Goal: Task Accomplishment & Management: Manage account settings

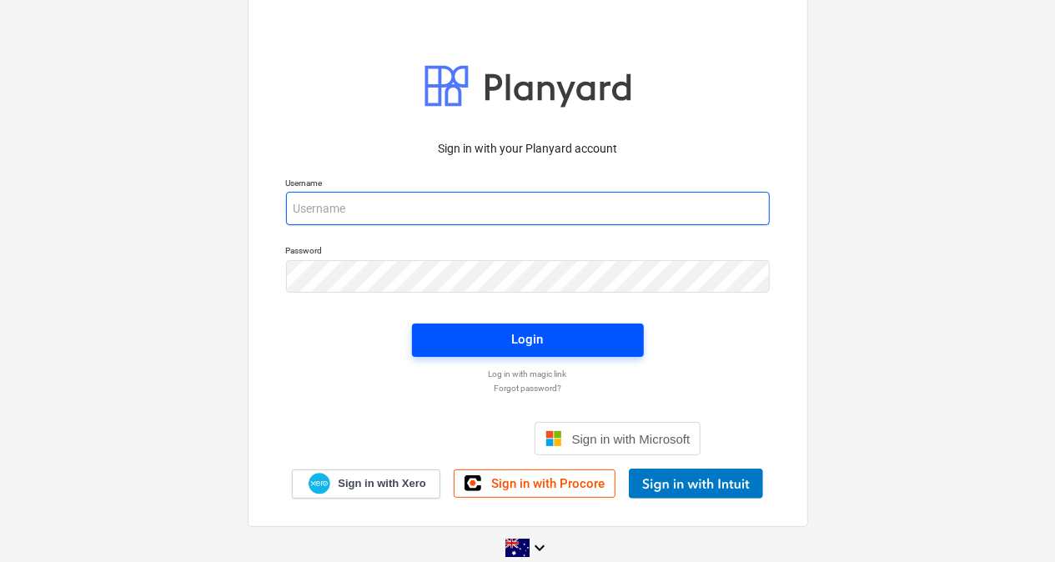
type input "[EMAIL_ADDRESS][DOMAIN_NAME]"
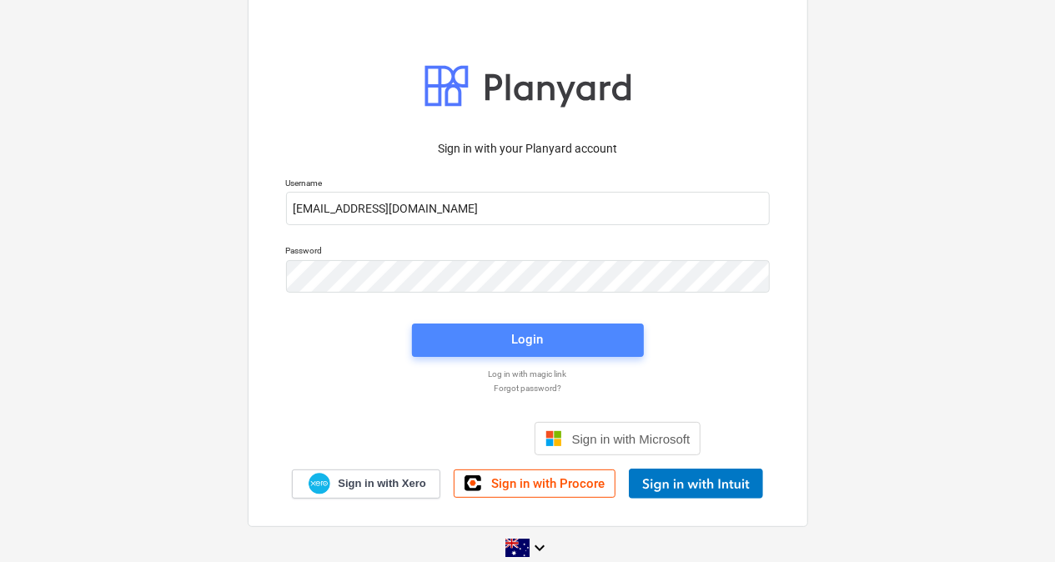
click at [524, 344] on div "Login" at bounding box center [528, 340] width 32 height 22
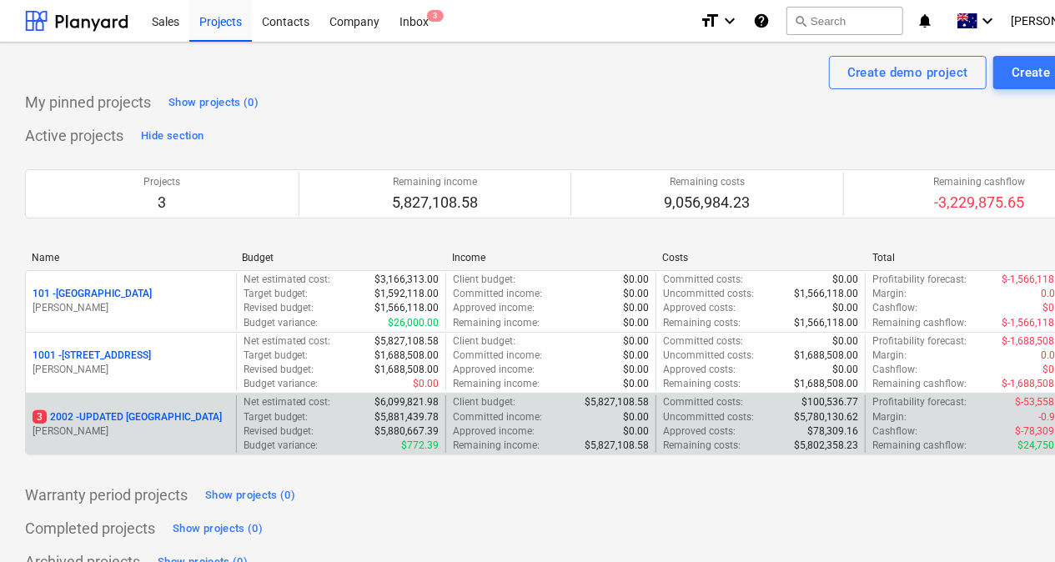
click at [356, 413] on div "Target budget : $5,881,439.78" at bounding box center [342, 417] width 196 height 14
click at [83, 415] on p "3 2002 - UPDATED [GEOGRAPHIC_DATA]" at bounding box center [127, 417] width 189 height 14
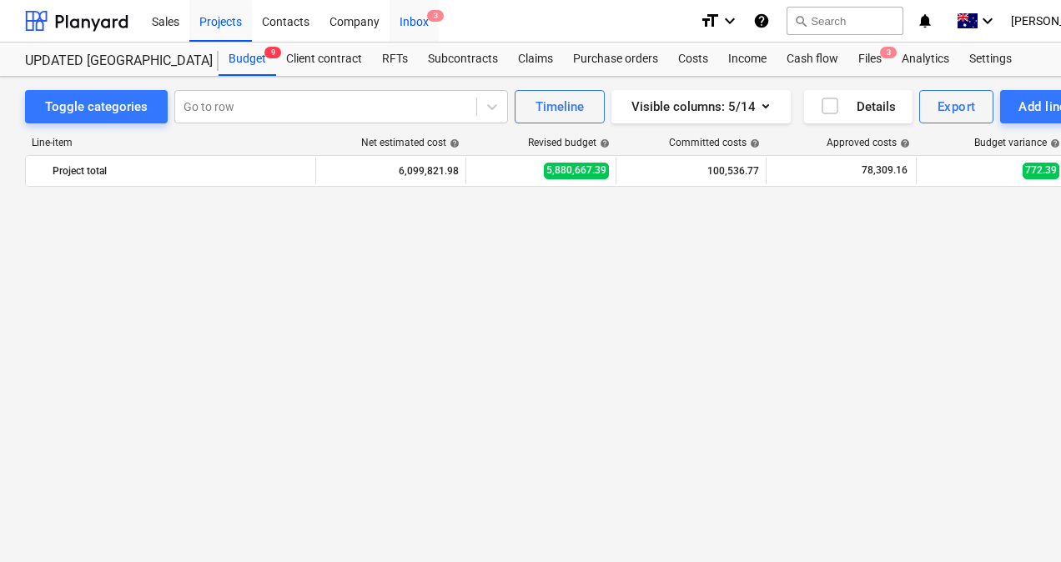
scroll to position [1561, 0]
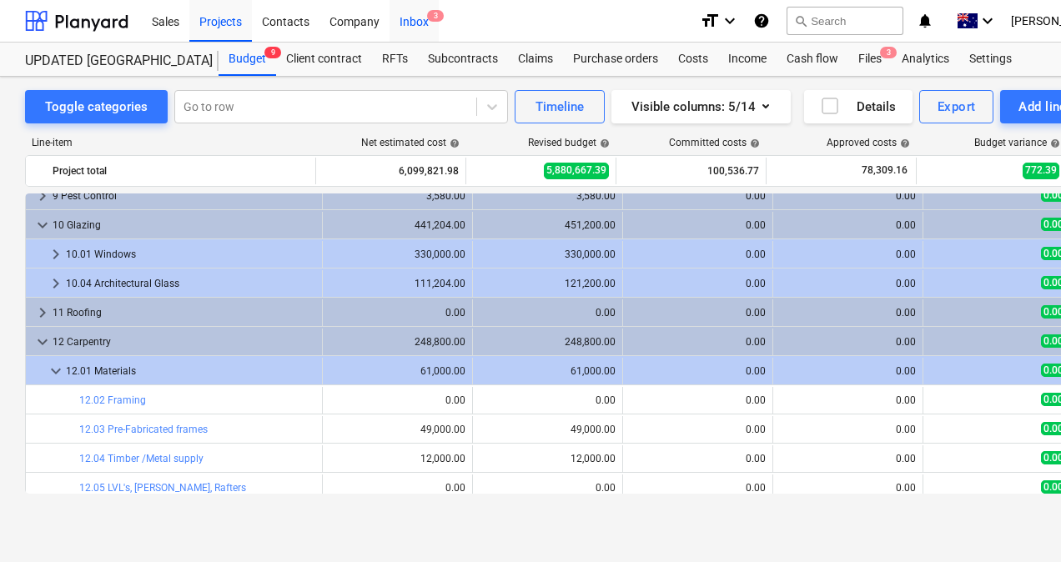
click at [417, 15] on div "Inbox 3" at bounding box center [414, 20] width 49 height 43
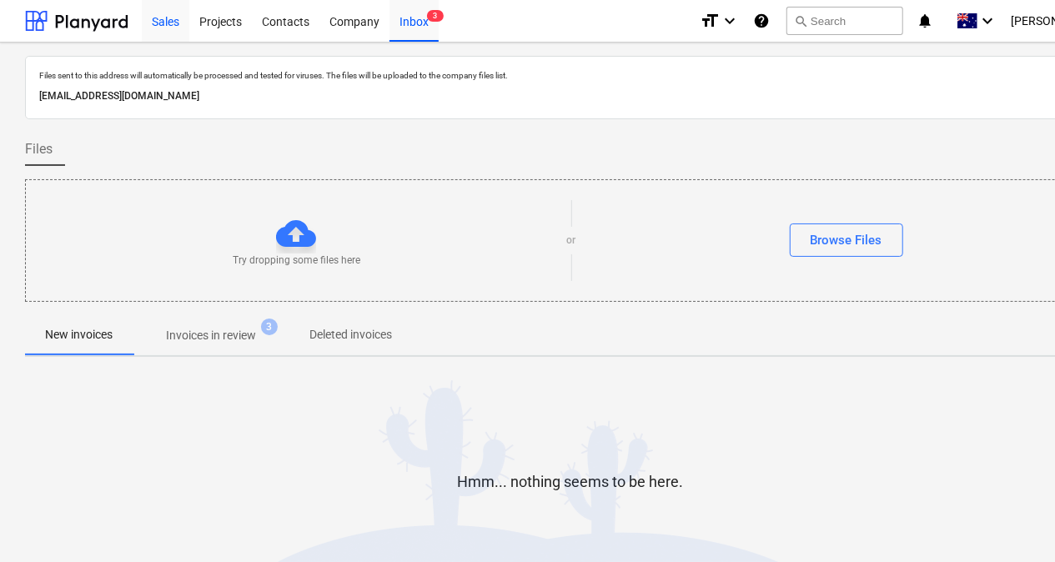
click at [169, 29] on div "Sales" at bounding box center [166, 20] width 48 height 43
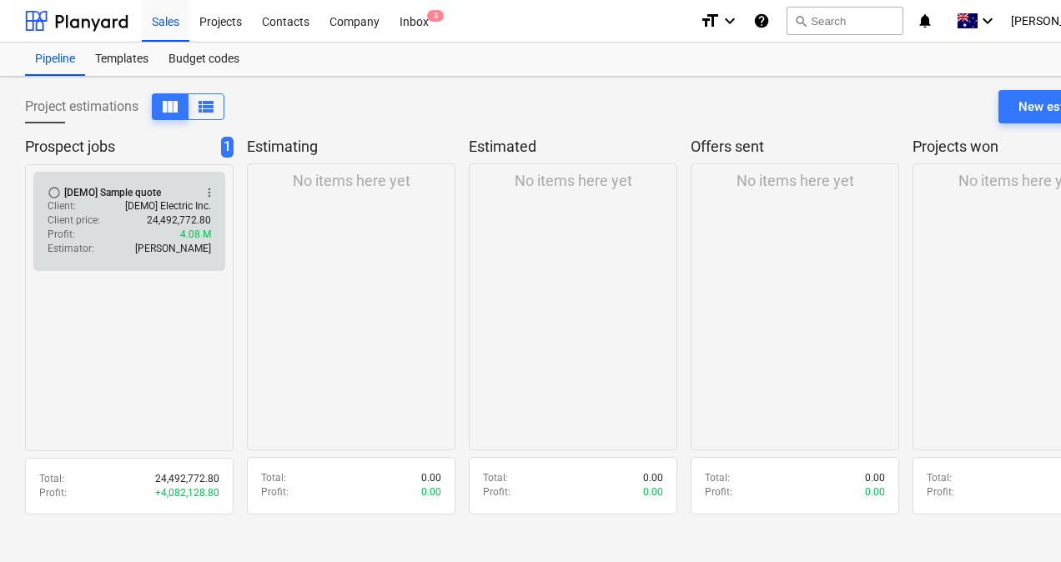
click at [117, 193] on div "[DEMO] Sample quote" at bounding box center [112, 192] width 97 height 13
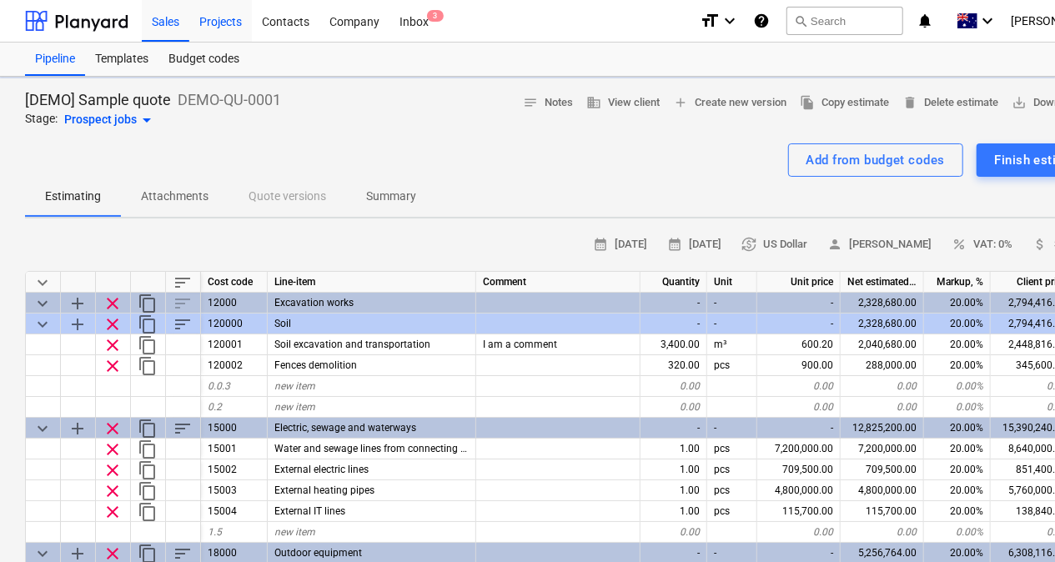
type textarea "x"
click at [229, 21] on div "Projects" at bounding box center [220, 20] width 63 height 43
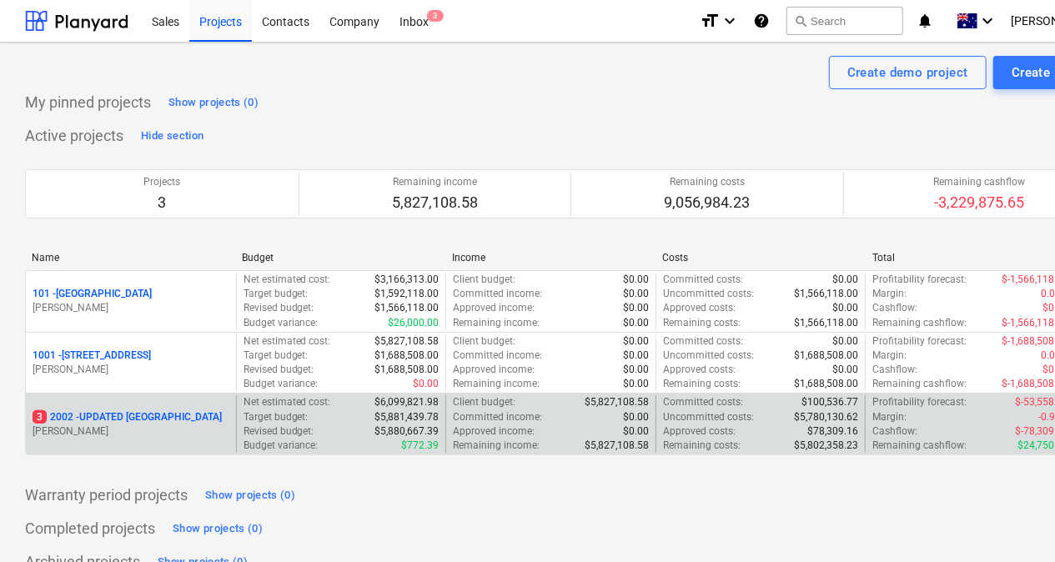
click at [133, 410] on p "3 2002 - UPDATED [GEOGRAPHIC_DATA]" at bounding box center [127, 417] width 189 height 14
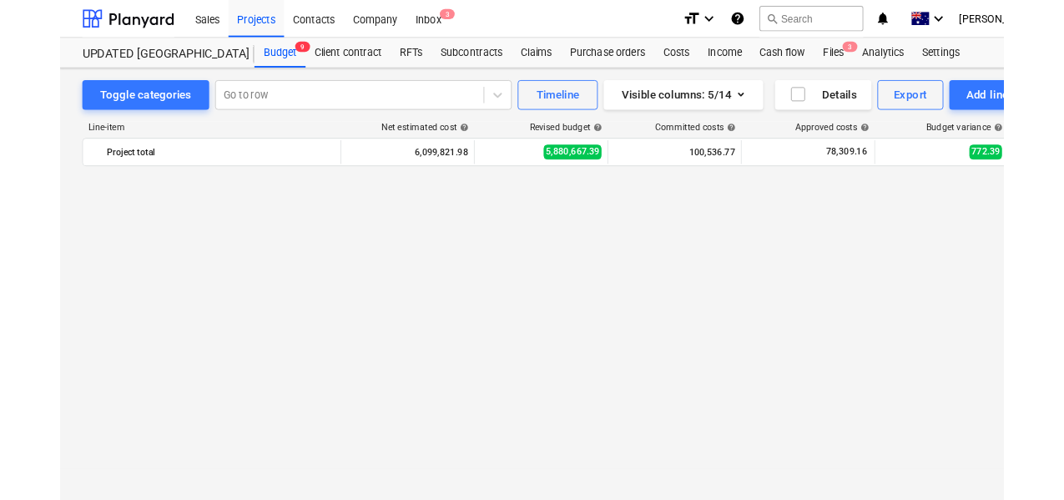
scroll to position [1561, 0]
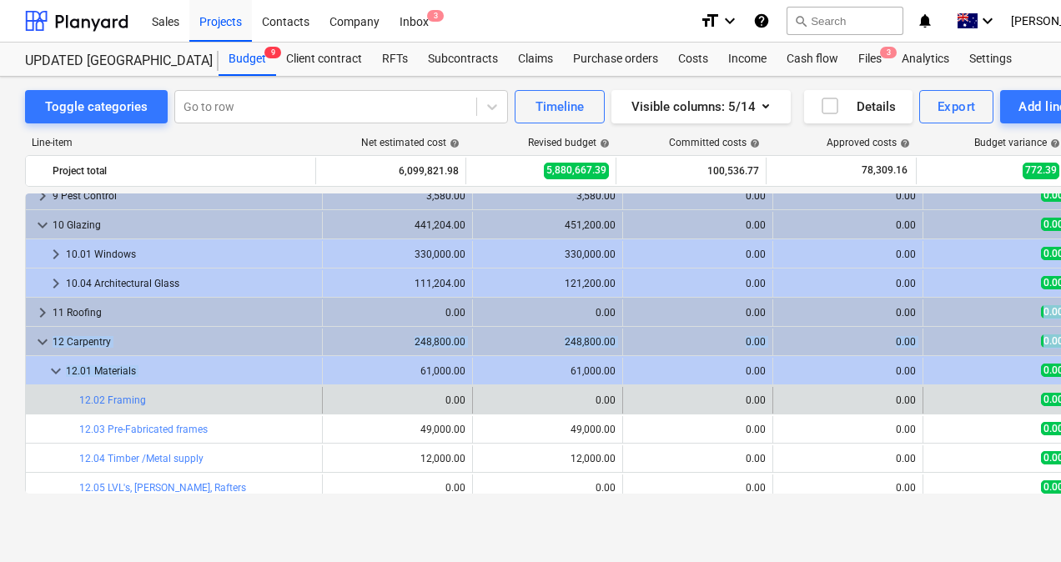
drag, startPoint x: 953, startPoint y: 320, endPoint x: 399, endPoint y: 392, distance: 558.6
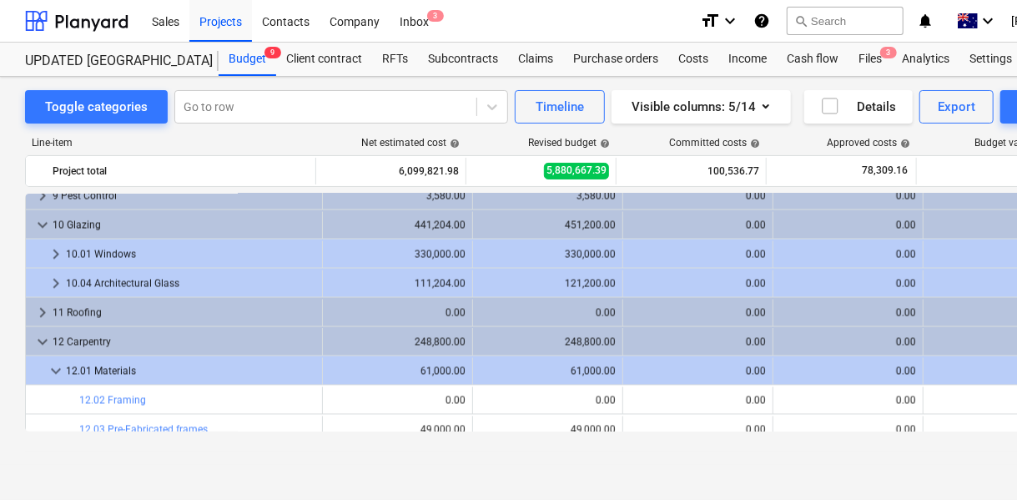
drag, startPoint x: 634, startPoint y: 14, endPoint x: 547, endPoint y: 28, distance: 87.9
click at [551, 28] on div "Sales Projects Contacts Company Inbox 3" at bounding box center [414, 21] width 545 height 42
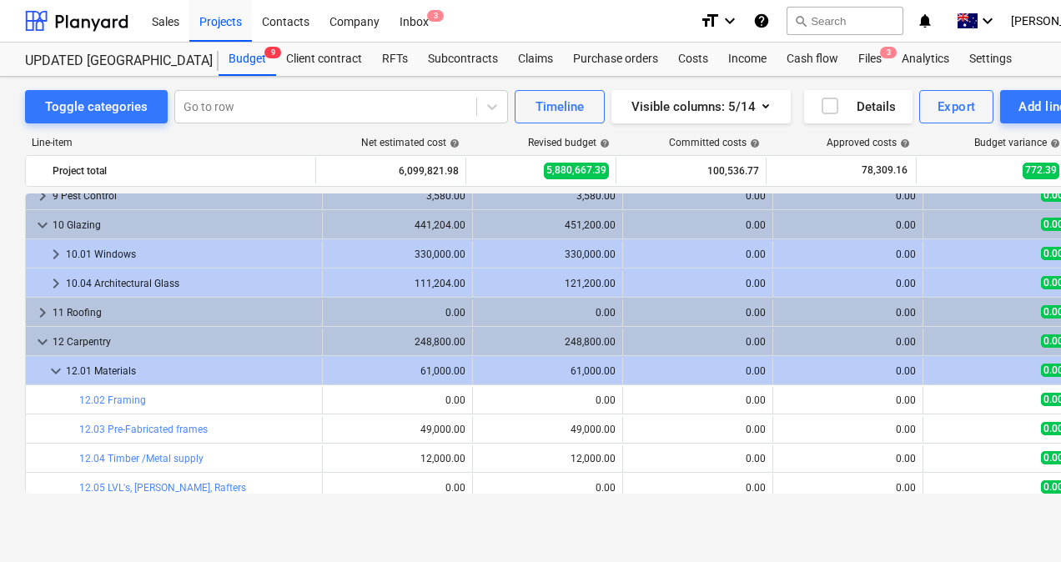
click at [22, 207] on div "Toggle categories Go to row Timeline Visible columns : 5/14 Details Export Add …" at bounding box center [570, 302] width 1141 height 450
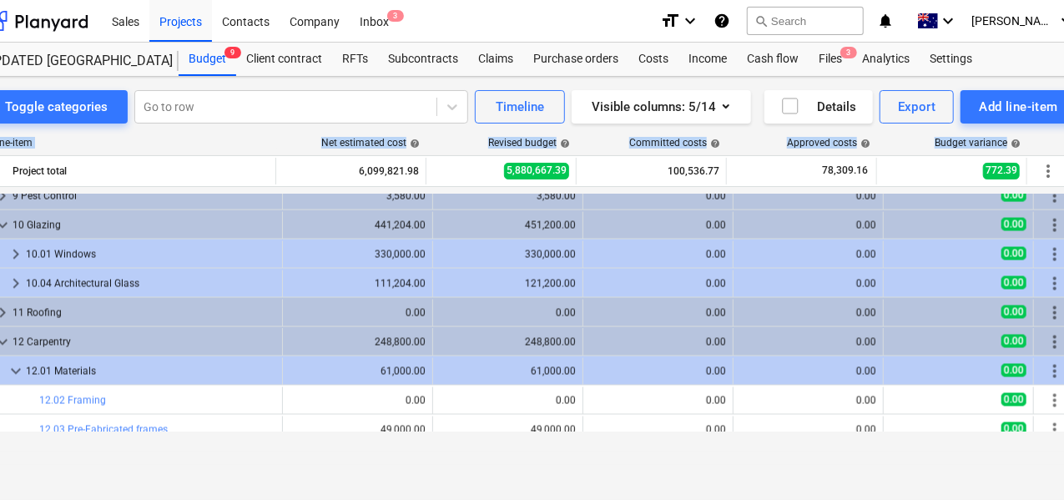
scroll to position [0, 77]
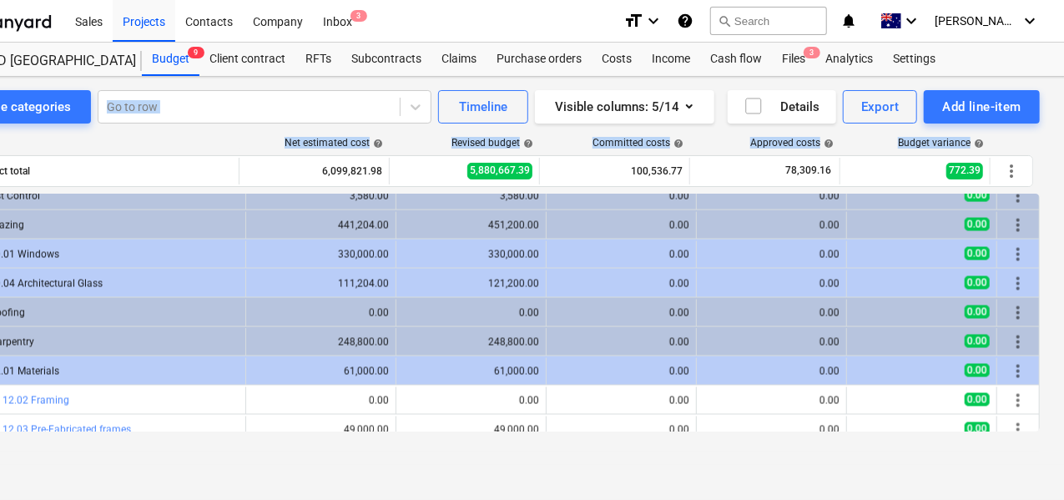
drag, startPoint x: 1064, startPoint y: 153, endPoint x: 1058, endPoint y: 54, distance: 98.7
click at [1054, 53] on div "Sales Projects Contacts Company Inbox 3 format_size keyboard_arrow_down help se…" at bounding box center [493, 250] width 1141 height 500
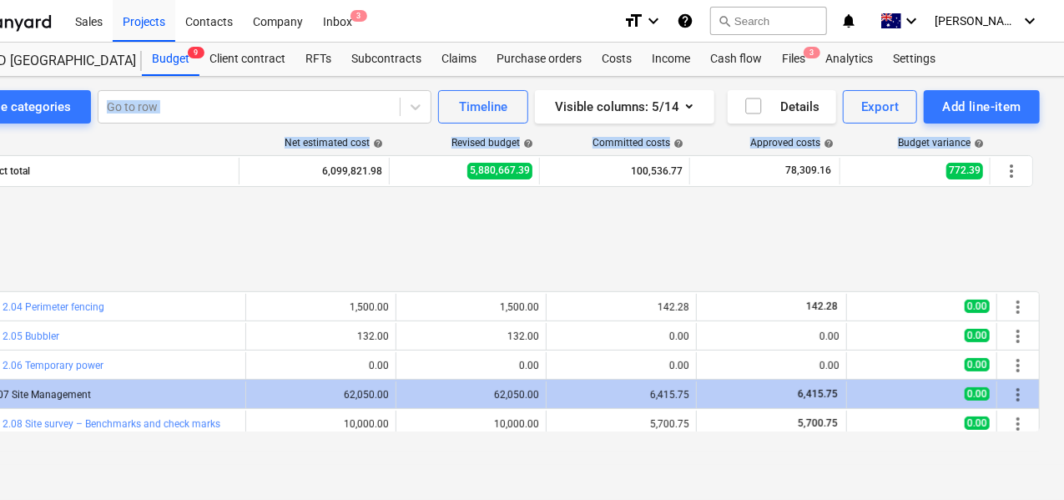
scroll to position [493, 0]
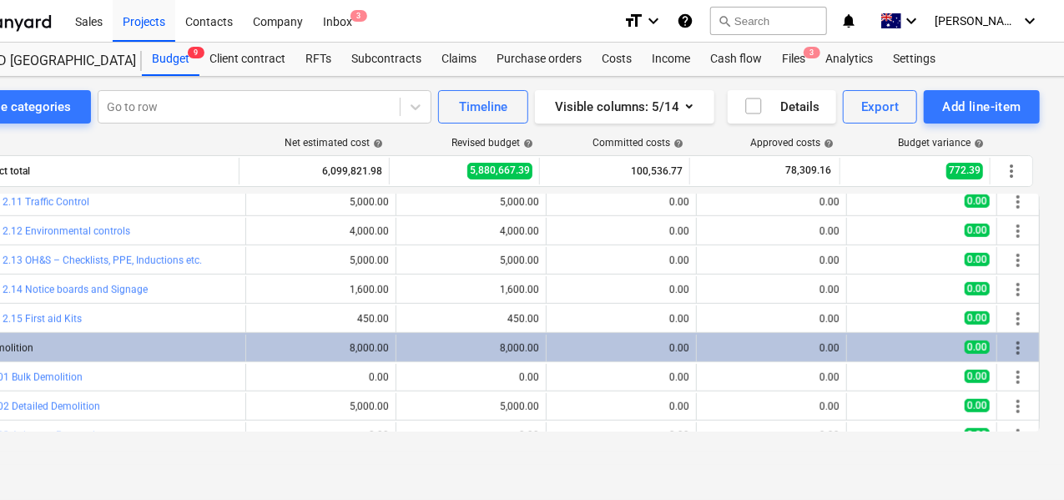
drag, startPoint x: 716, startPoint y: 431, endPoint x: 691, endPoint y: 460, distance: 37.8
click at [851, 431] on div "Line-item Net estimated cost help Revised budget help Committed costs help Appr…" at bounding box center [493, 287] width 1091 height 328
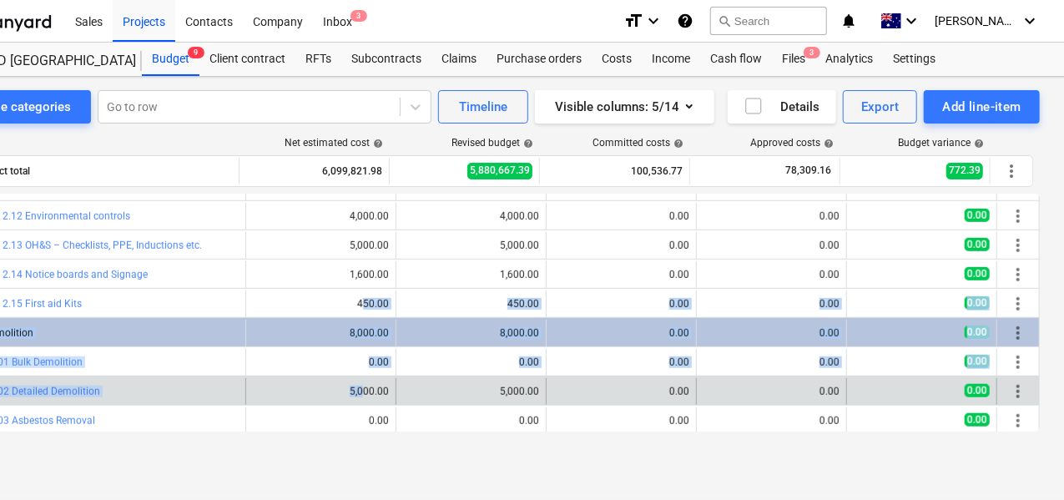
drag, startPoint x: 358, startPoint y: 298, endPoint x: 372, endPoint y: 401, distance: 104.4
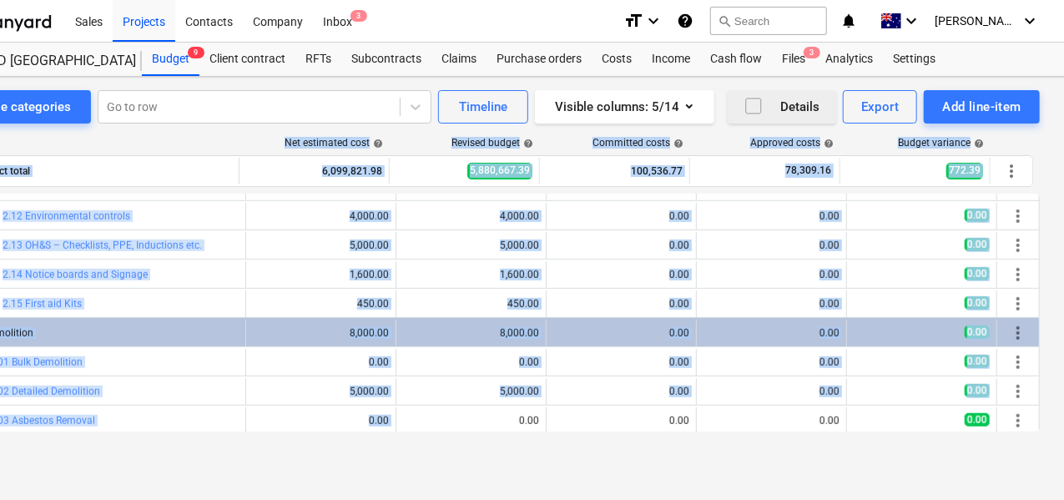
drag, startPoint x: 372, startPoint y: 401, endPoint x: 816, endPoint y: 118, distance: 526.3
click at [816, 118] on div "Toggle categories Go to row Timeline Visible columns : 5/14 Details Export Add …" at bounding box center [493, 271] width 1141 height 388
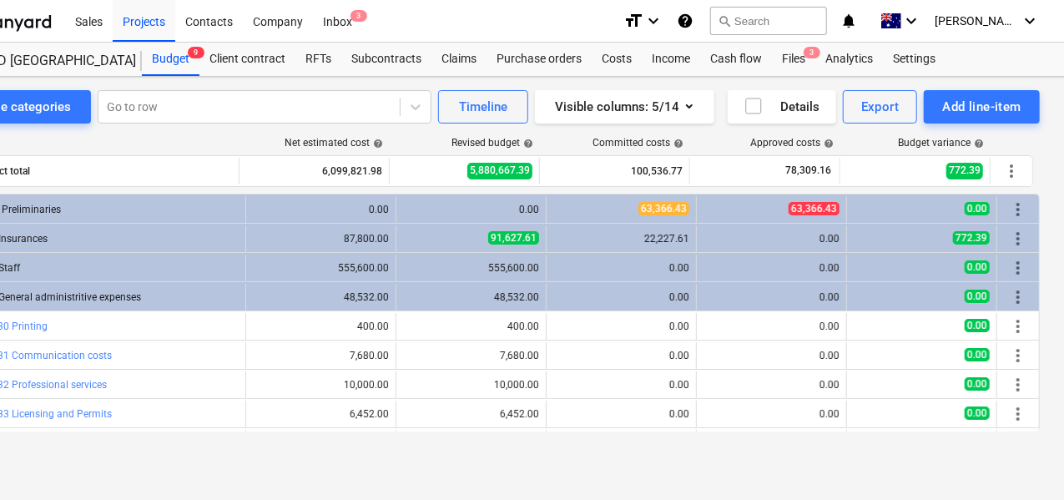
scroll to position [0, 0]
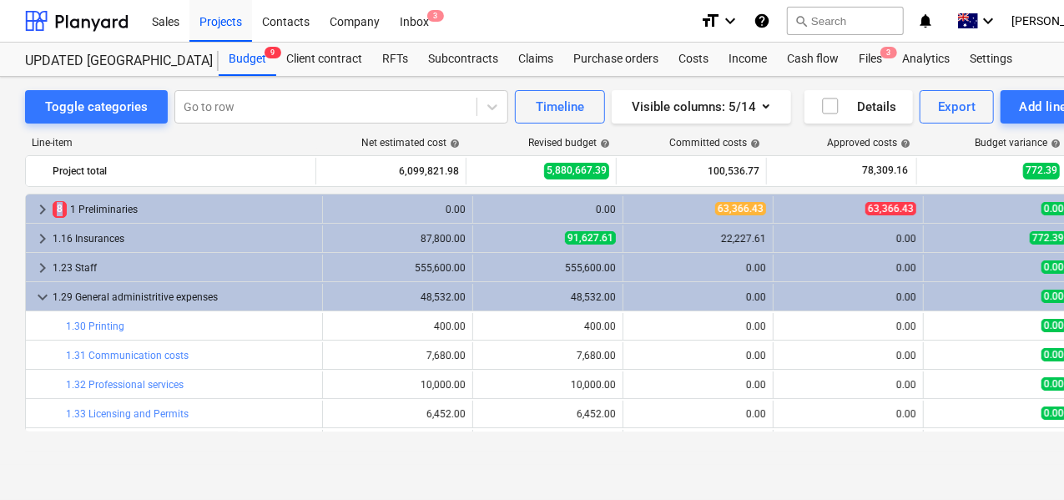
click at [0, 216] on html "Sales Projects Contacts Company Inbox 3 format_size keyboard_arrow_down help se…" at bounding box center [532, 250] width 1064 height 500
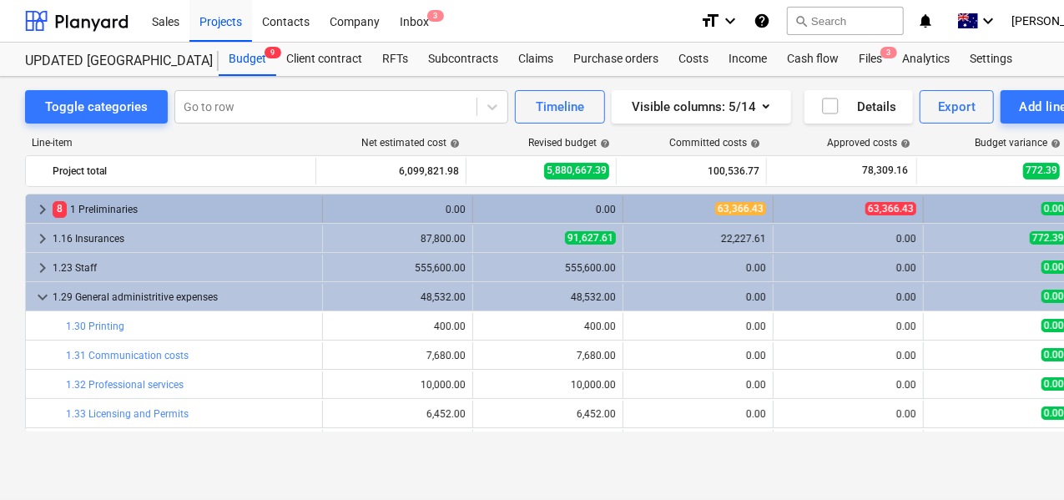
drag, startPoint x: -3, startPoint y: 216, endPoint x: 135, endPoint y: 207, distance: 138.8
click at [135, 207] on div "8 1 Preliminaries" at bounding box center [184, 209] width 263 height 27
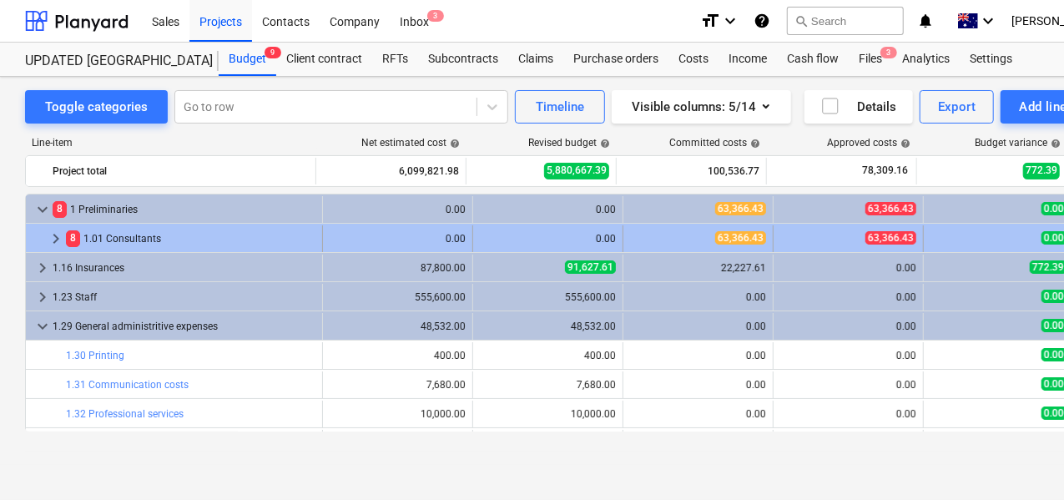
click at [103, 228] on div "8 1.01 Consultants" at bounding box center [190, 238] width 249 height 27
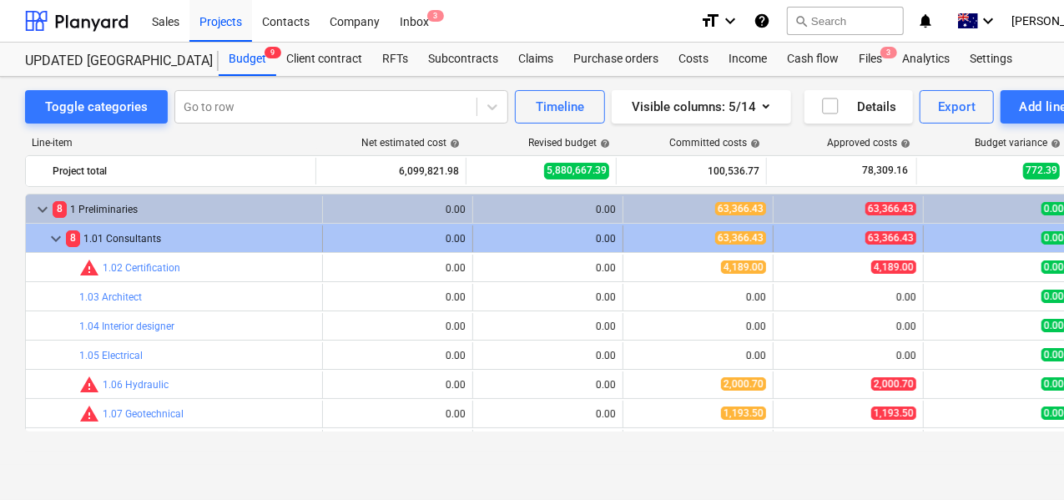
click at [127, 236] on div "8 1.01 Consultants" at bounding box center [190, 238] width 249 height 27
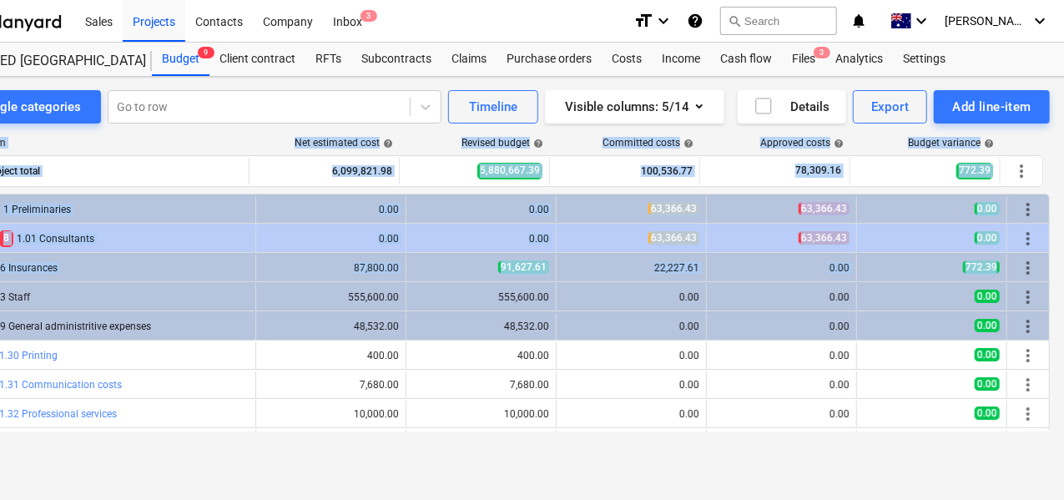
scroll to position [0, 77]
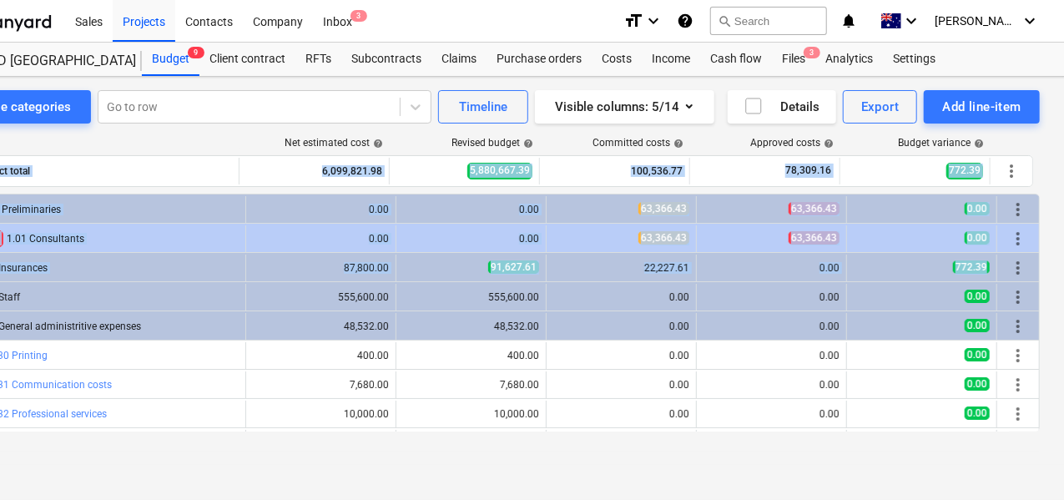
drag, startPoint x: 1063, startPoint y: 253, endPoint x: 1062, endPoint y: 158, distance: 95.1
click at [1054, 158] on div "Toggle categories Go to row Timeline Visible columns : 5/14 Details Export Add …" at bounding box center [493, 271] width 1141 height 388
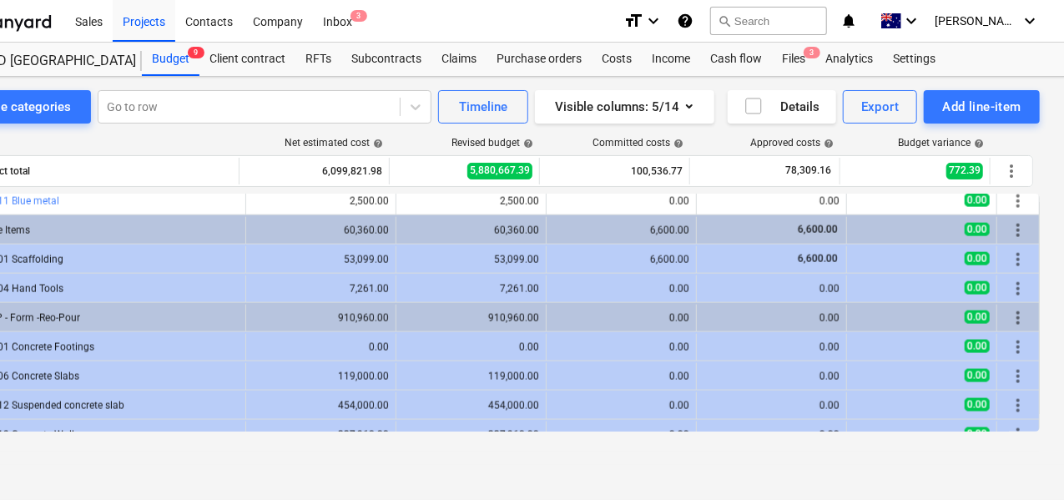
scroll to position [1299, 0]
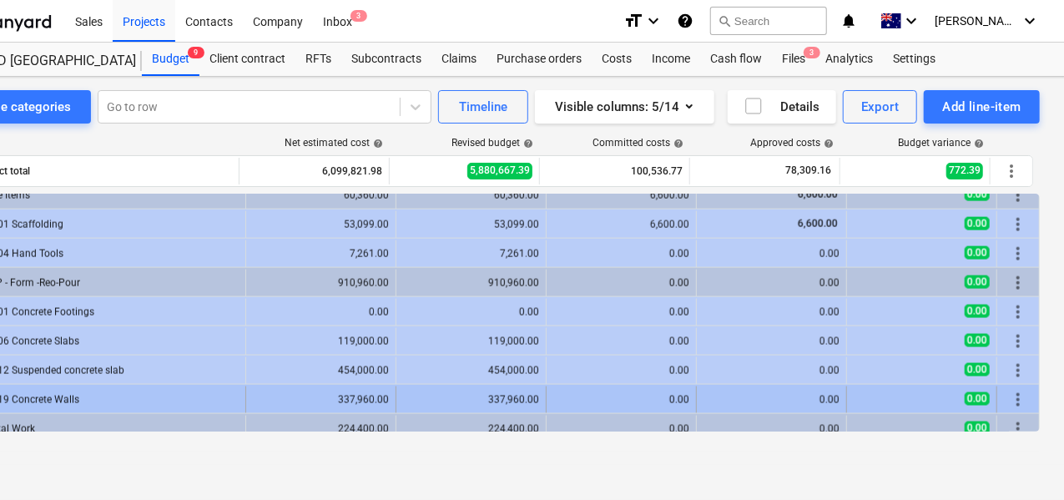
click at [58, 395] on div "6.19 Concrete Walls" at bounding box center [113, 399] width 249 height 27
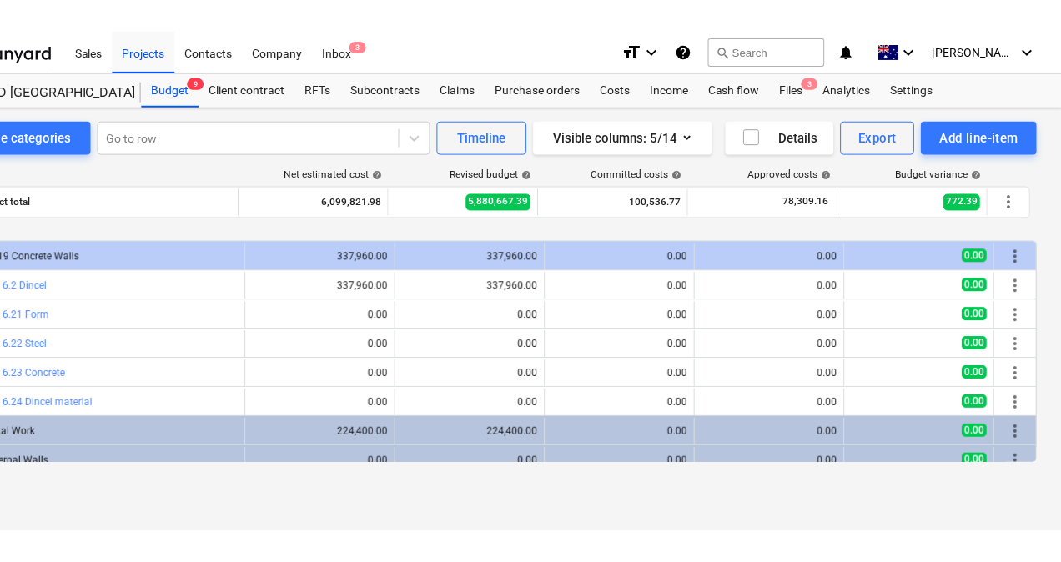
scroll to position [1533, 0]
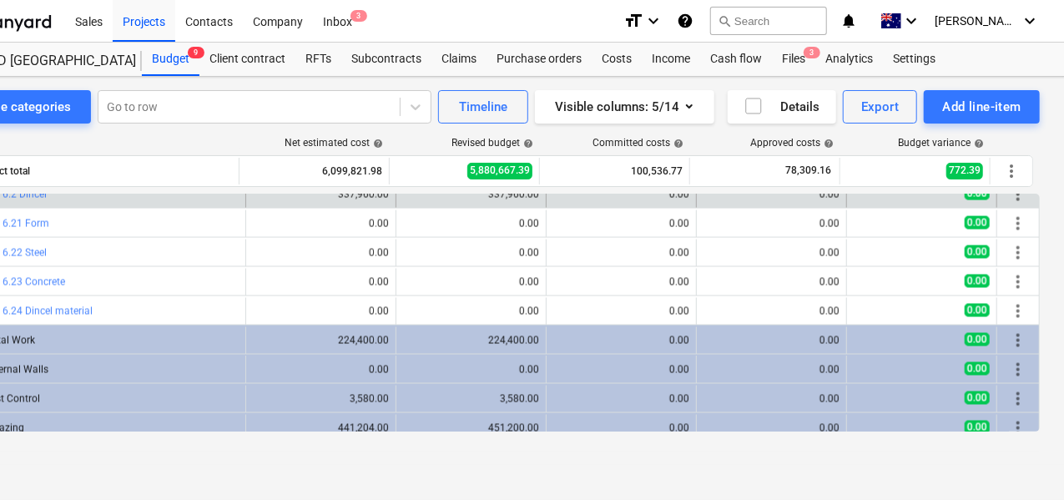
click at [90, 200] on div "bar_chart 6.2 Dincel" at bounding box center [121, 194] width 236 height 27
click at [256, 196] on span "edit" at bounding box center [262, 194] width 13 height 13
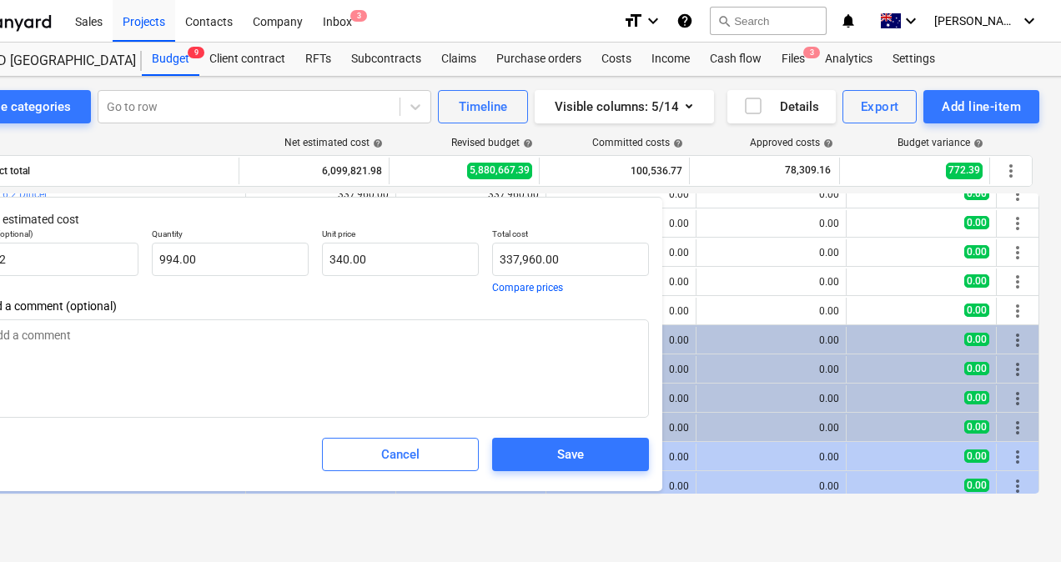
drag, startPoint x: 199, startPoint y: 467, endPoint x: 546, endPoint y: 486, distance: 347.5
click at [537, 478] on div "Cancel Save" at bounding box center [315, 455] width 681 height 60
click at [824, 465] on div "Line-item Net estimated cost help Revised budget help Committed costs help Appr…" at bounding box center [493, 318] width 1091 height 390
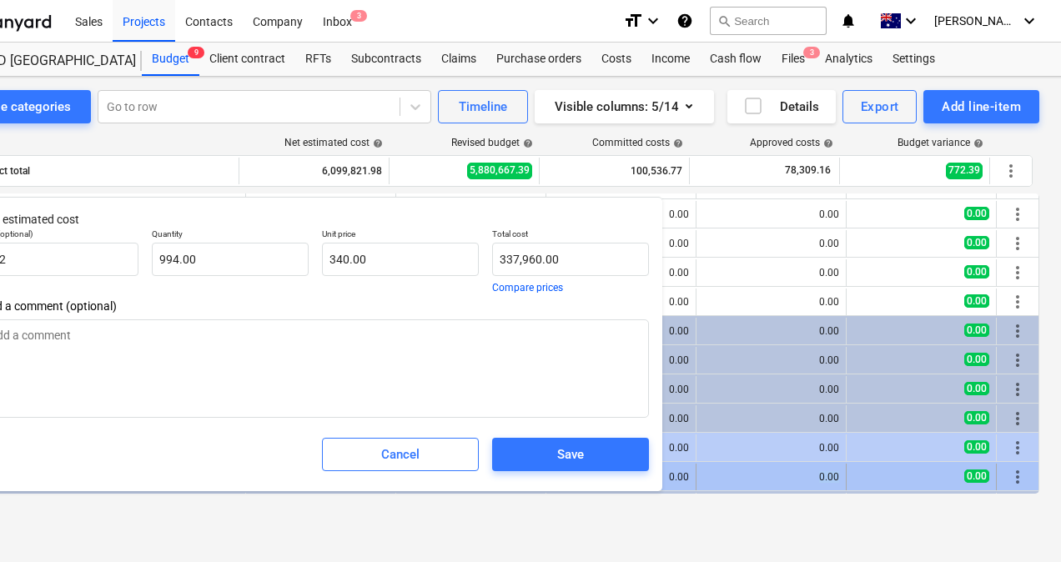
drag, startPoint x: 747, startPoint y: 466, endPoint x: 939, endPoint y: 463, distance: 191.9
click at [939, 464] on div "keyboard_arrow_right 10.04 Architectural Glass 111,204.00 121,200.00 0.00 0.00 …" at bounding box center [494, 477] width 1090 height 27
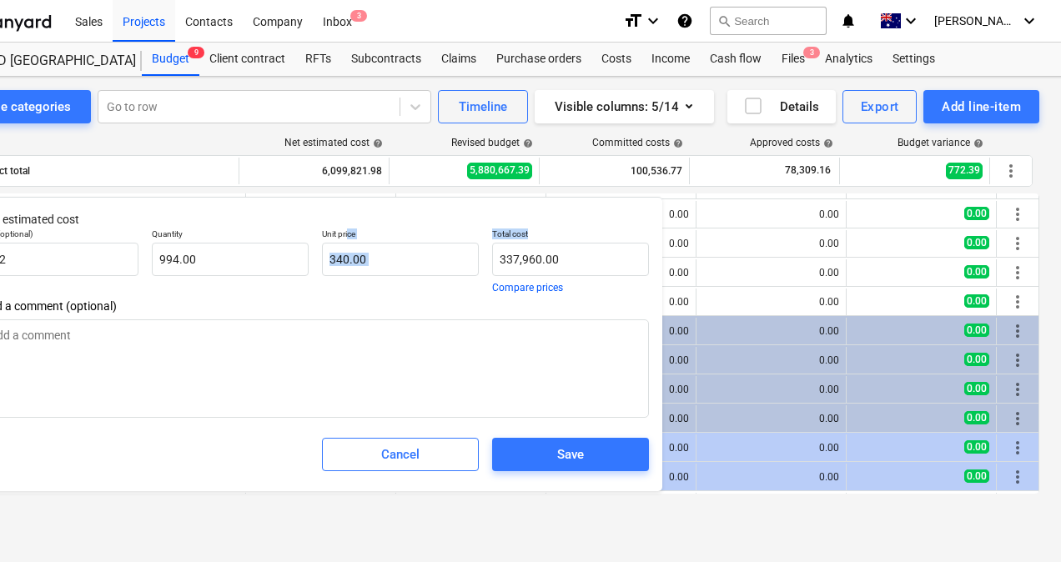
drag, startPoint x: 484, startPoint y: 244, endPoint x: 597, endPoint y: 234, distance: 113.8
click at [597, 234] on div "Unit (optional) M2 Quantity 994.00 Unit price 340.00 Total cost 337,960.00 Comp…" at bounding box center [315, 261] width 681 height 78
drag, startPoint x: 470, startPoint y: 18, endPoint x: 742, endPoint y: 62, distance: 275.5
click at [742, 62] on header "Sales Projects Contacts Company Inbox 3 format_size keyboard_arrow_down help se…" at bounding box center [493, 38] width 1141 height 77
drag, startPoint x: 280, startPoint y: 284, endPoint x: 345, endPoint y: 285, distance: 65.1
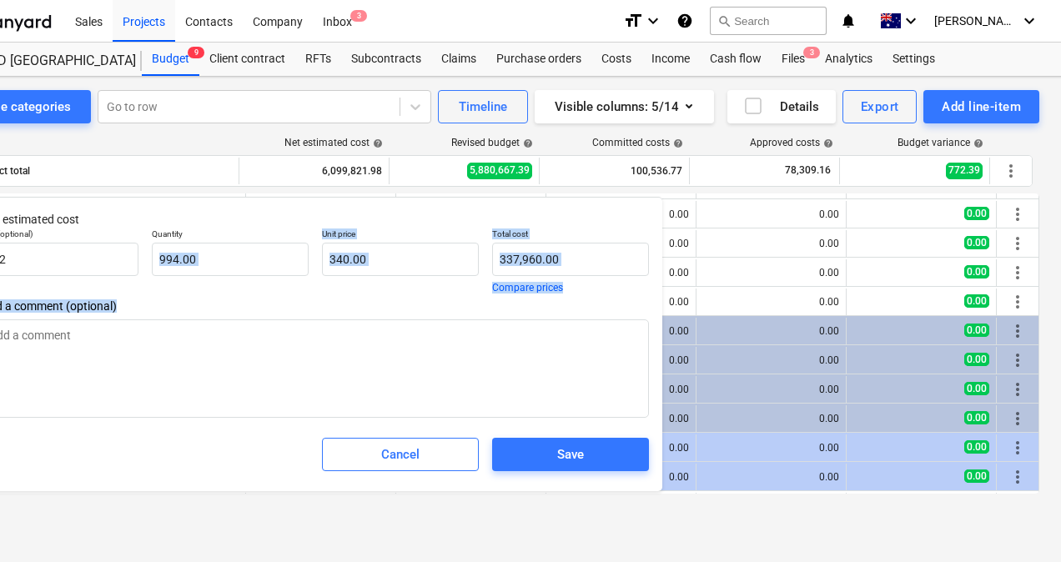
click at [345, 285] on div "Net estimated cost Unit (optional) M2 Quantity 994.00 Unit price 340.00 Total c…" at bounding box center [315, 344] width 694 height 294
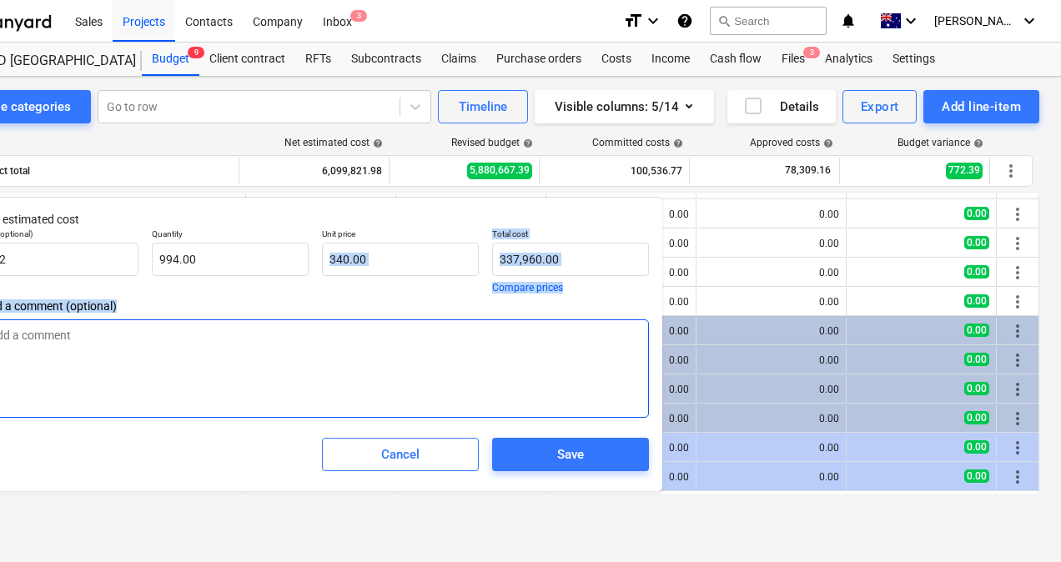
drag, startPoint x: 345, startPoint y: 285, endPoint x: 390, endPoint y: 321, distance: 57.6
click at [359, 296] on div "Unit price 340.00" at bounding box center [400, 261] width 170 height 78
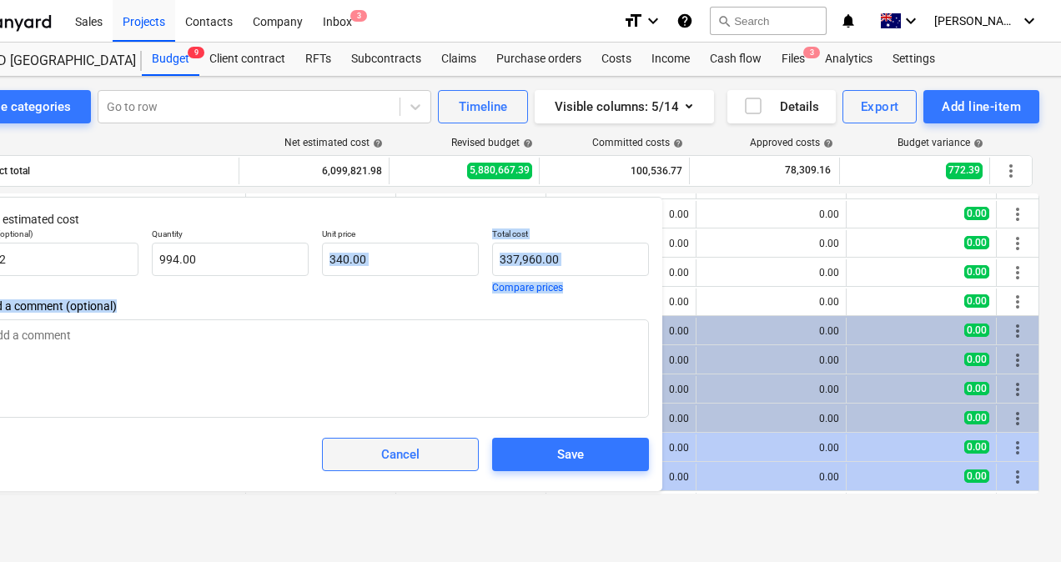
click at [420, 450] on span "Cancel" at bounding box center [400, 455] width 115 height 22
